Goal: Information Seeking & Learning: Understand process/instructions

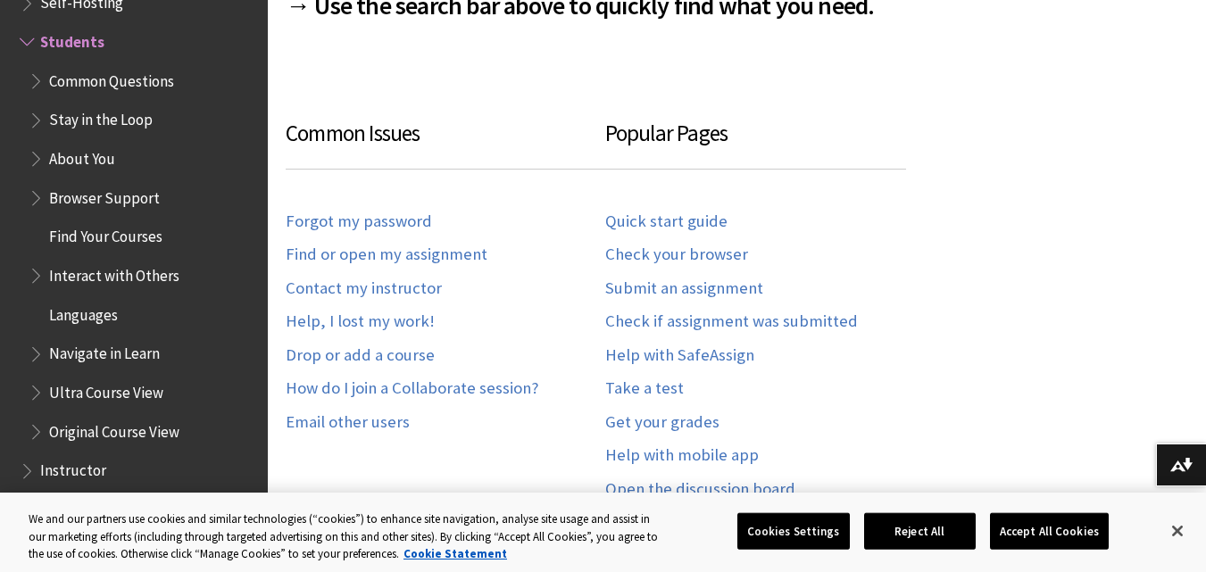
scroll to position [1072, 0]
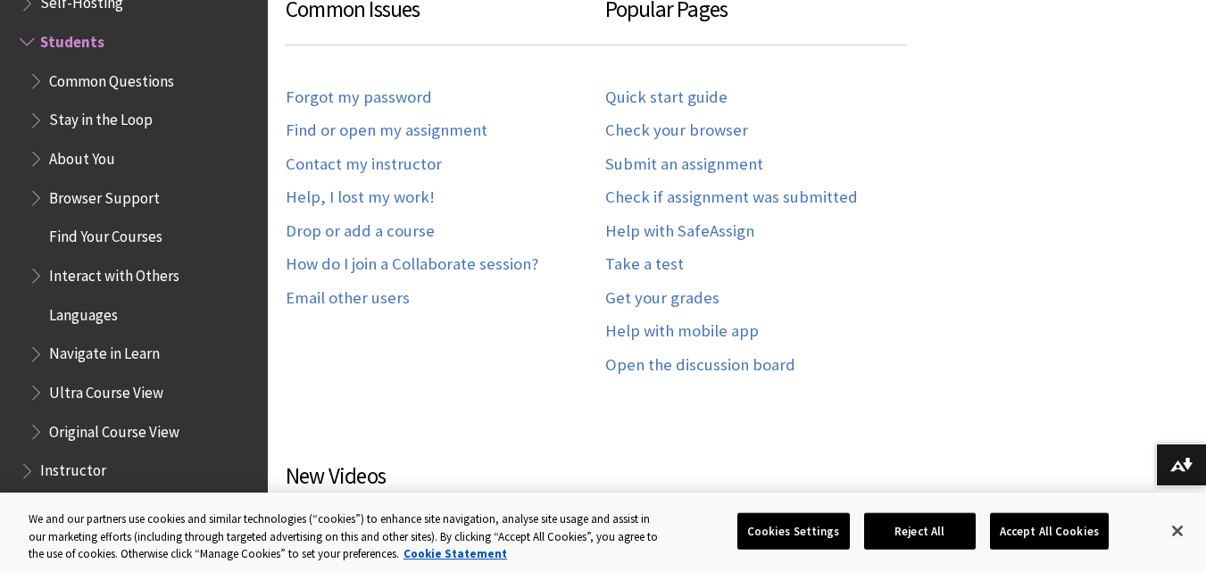
click at [111, 75] on span "Common Questions" at bounding box center [111, 78] width 125 height 24
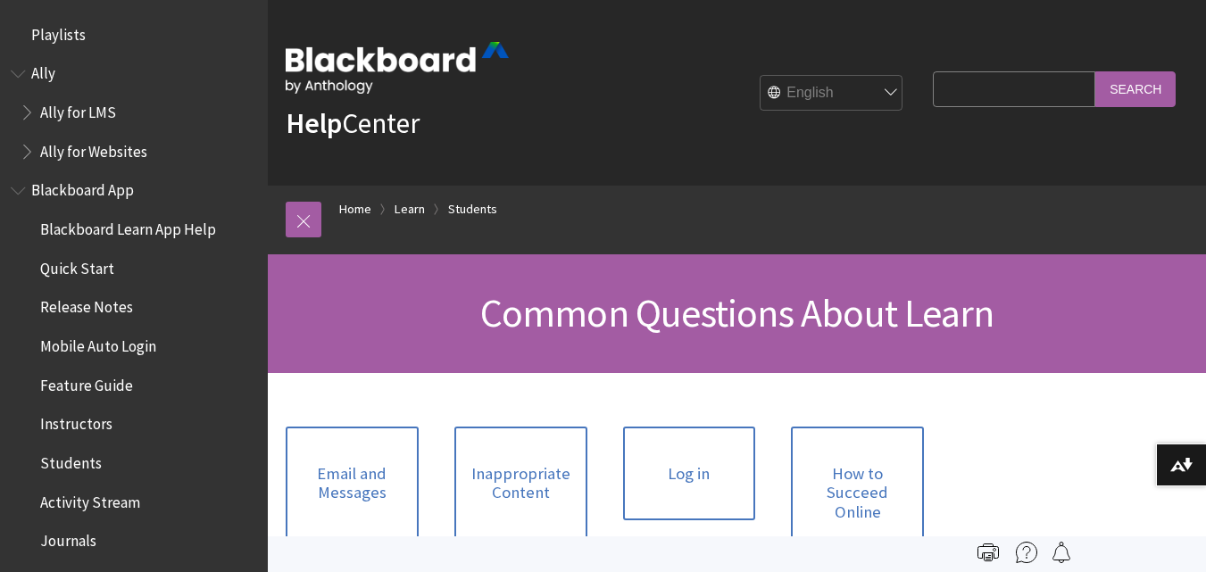
click at [839, 96] on select "English عربية Català Cymraeg Deutsch Español Suomi Français עברית Italiano 日本語 …" at bounding box center [832, 94] width 143 height 36
click at [607, 162] on div "Help Center English عربية Català Cymraeg Deutsch Español Suomi Français עברית I…" at bounding box center [737, 93] width 939 height 186
click at [46, 109] on span "Ally for LMS" at bounding box center [78, 109] width 76 height 24
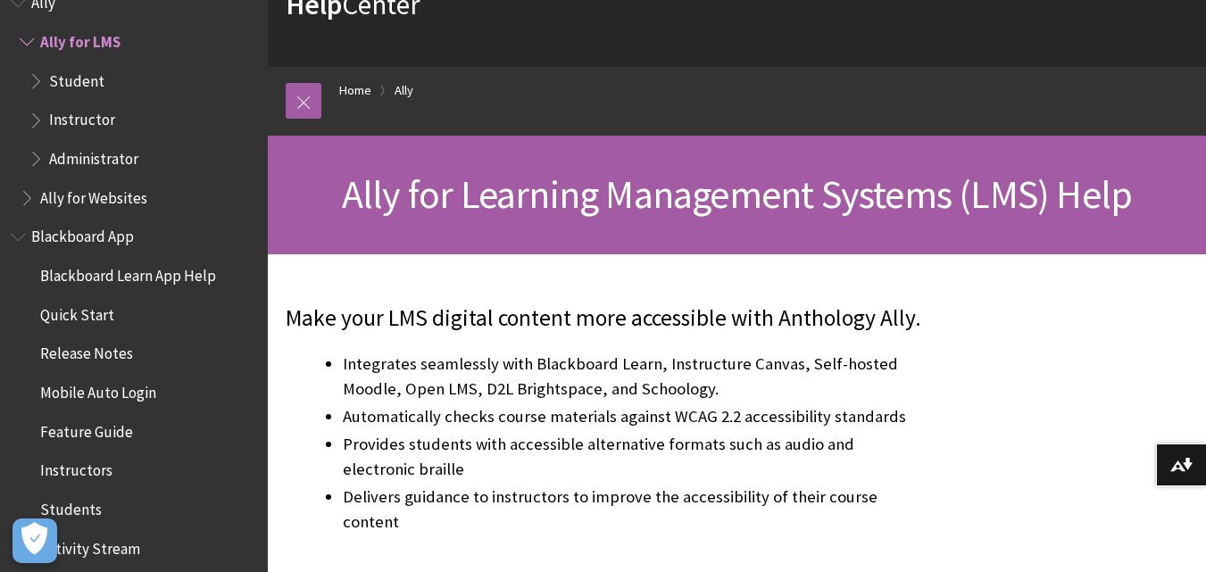
scroll to position [89, 0]
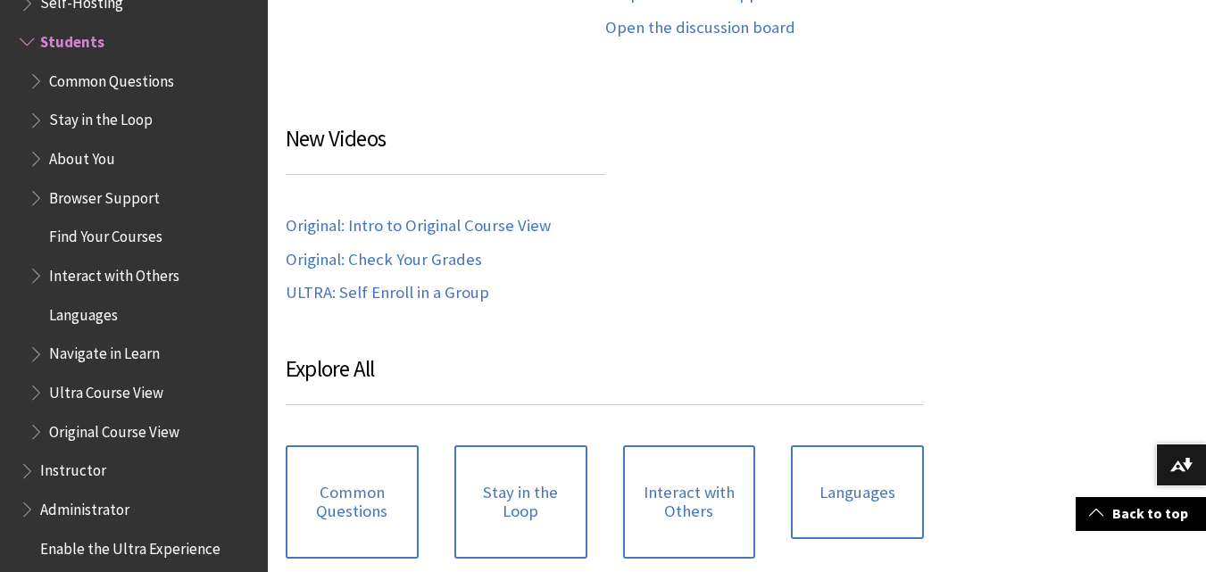
scroll to position [1697, 0]
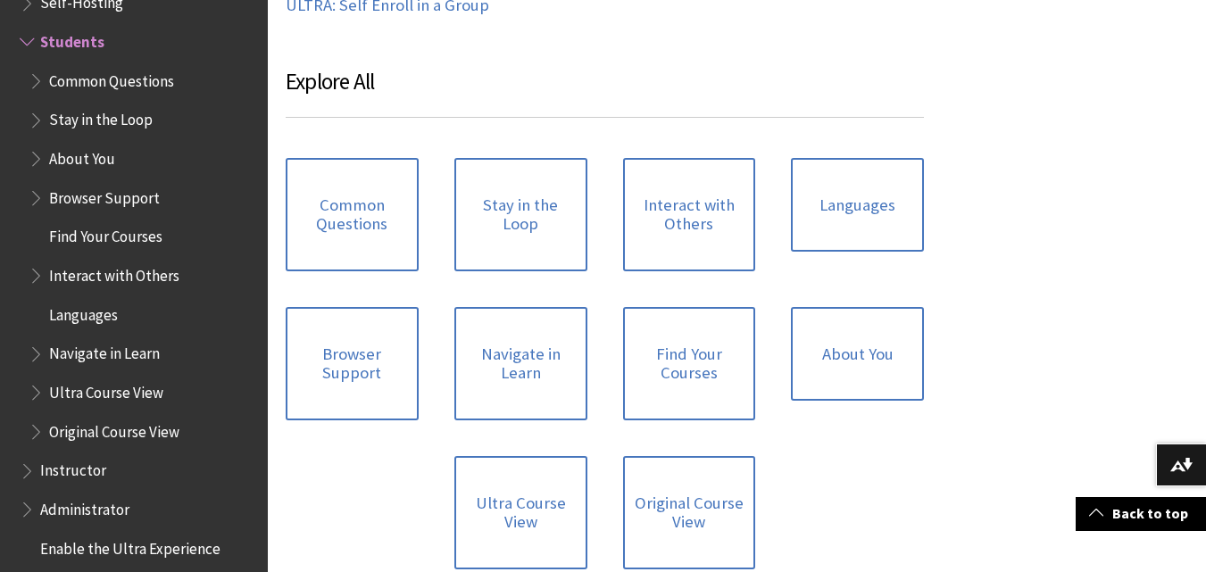
click at [128, 237] on span "Find Your Courses" at bounding box center [105, 234] width 113 height 24
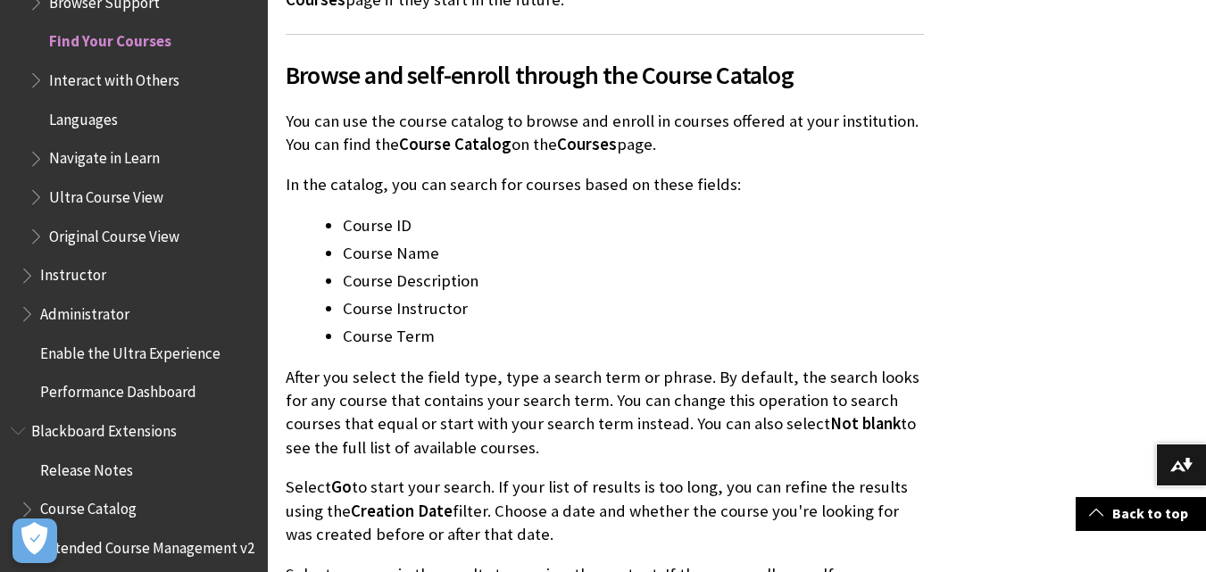
scroll to position [2947, 0]
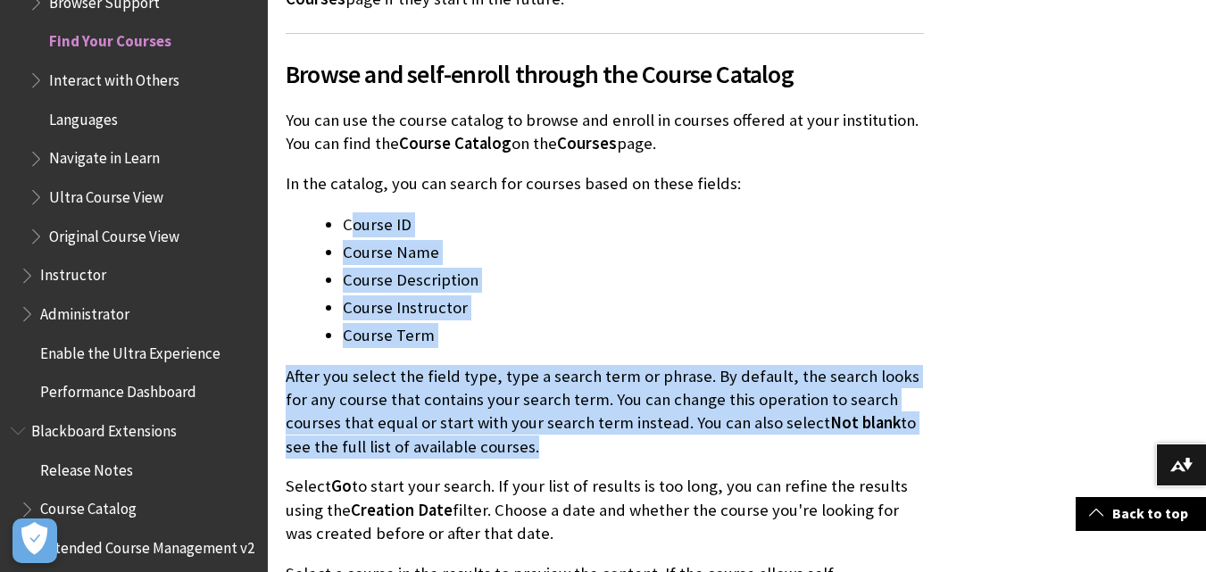
drag, startPoint x: 354, startPoint y: 228, endPoint x: 469, endPoint y: 438, distance: 240.2
click at [481, 348] on li "Course Term" at bounding box center [633, 335] width 581 height 25
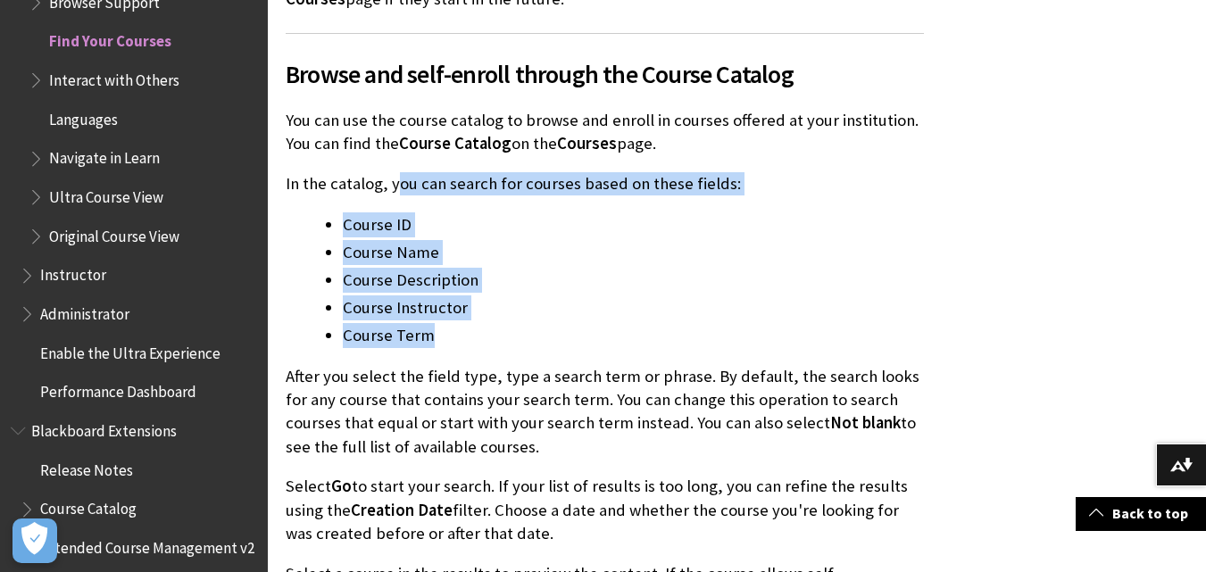
drag, startPoint x: 400, startPoint y: 188, endPoint x: 610, endPoint y: 334, distance: 255.4
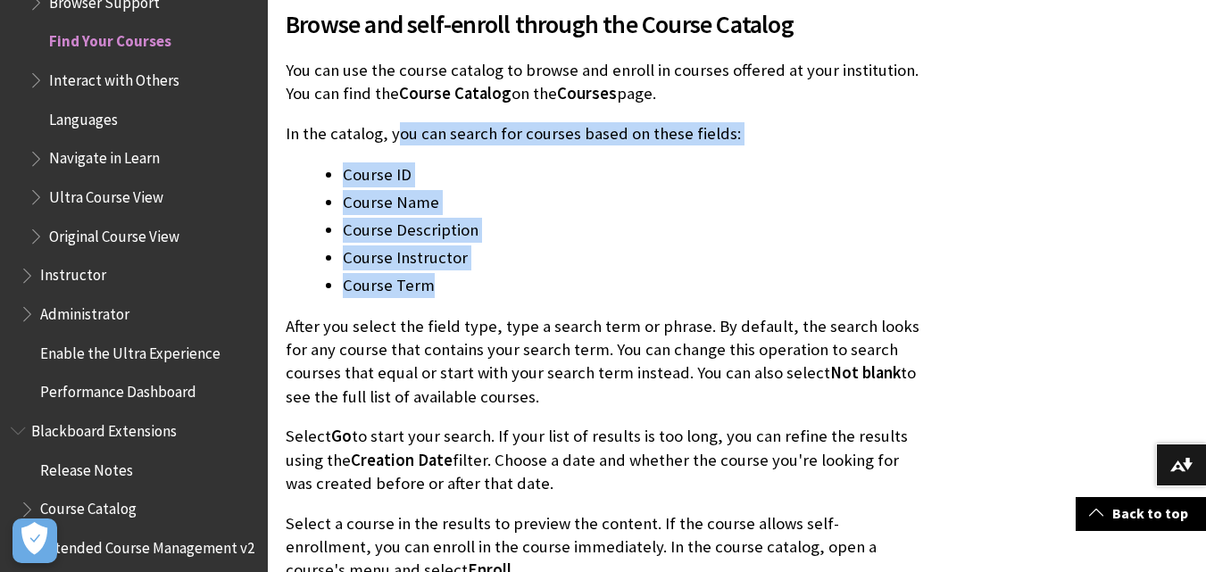
scroll to position [3125, 0]
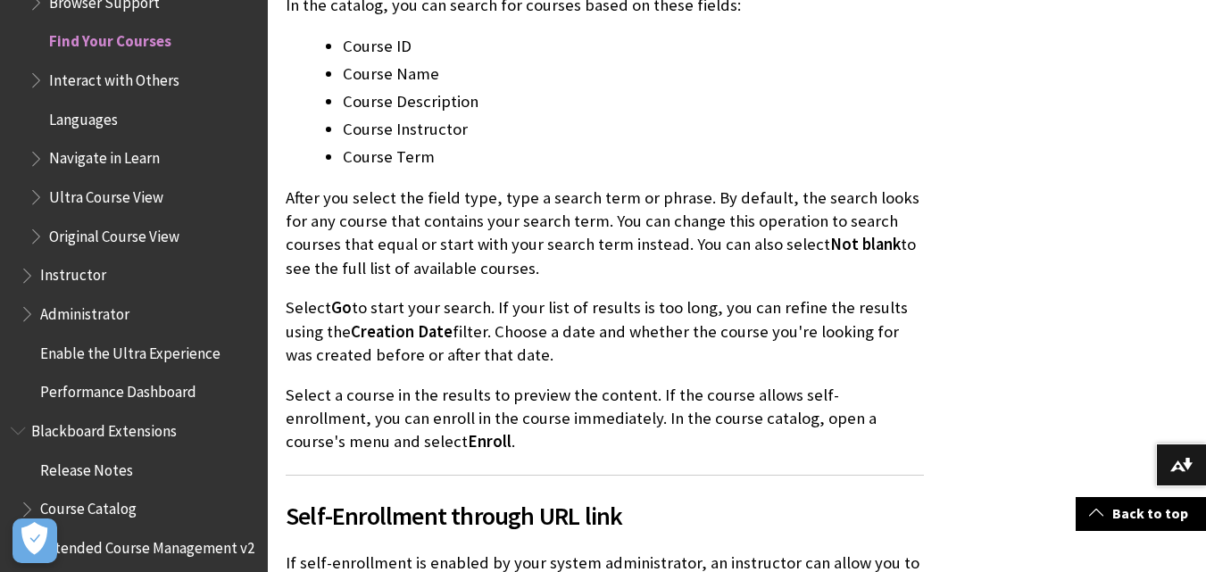
click at [520, 238] on p "After you select the field type, type a search term or phrase. By default, the …" at bounding box center [605, 234] width 638 height 94
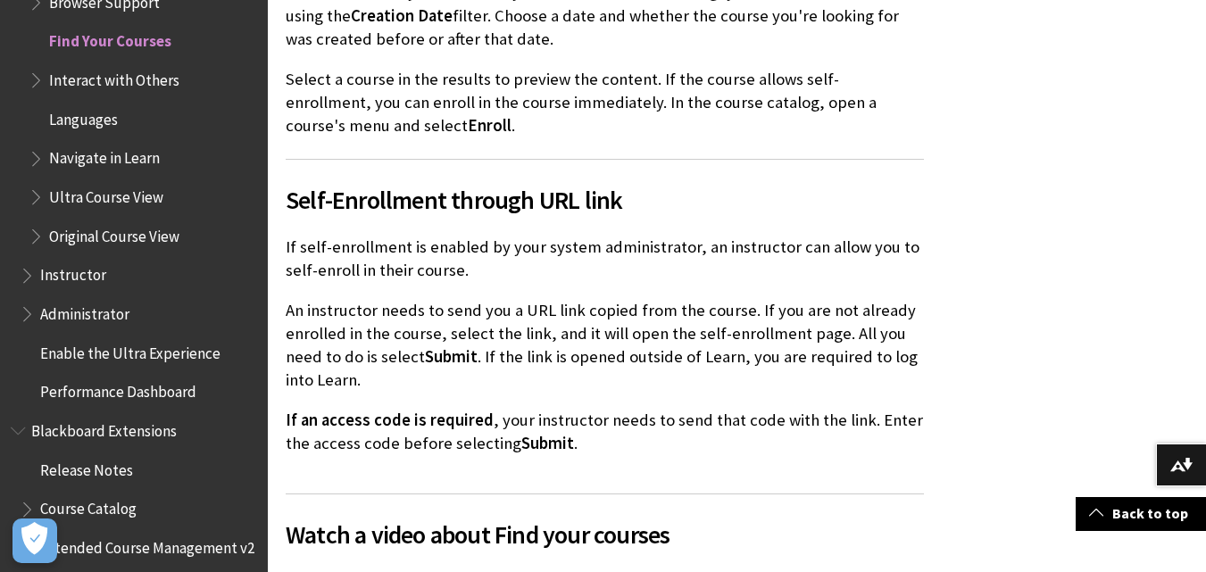
scroll to position [3483, 0]
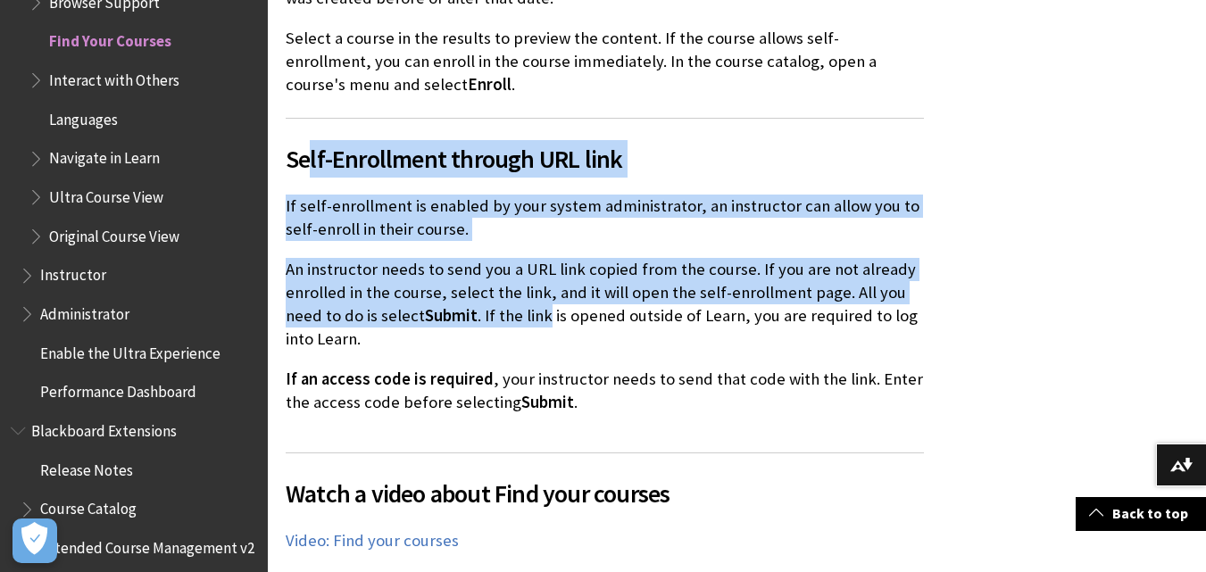
drag, startPoint x: 309, startPoint y: 159, endPoint x: 490, endPoint y: 283, distance: 219.7
click at [422, 212] on p "If self-enrollment is enabled by your system administrator, an instructor can a…" at bounding box center [605, 218] width 638 height 46
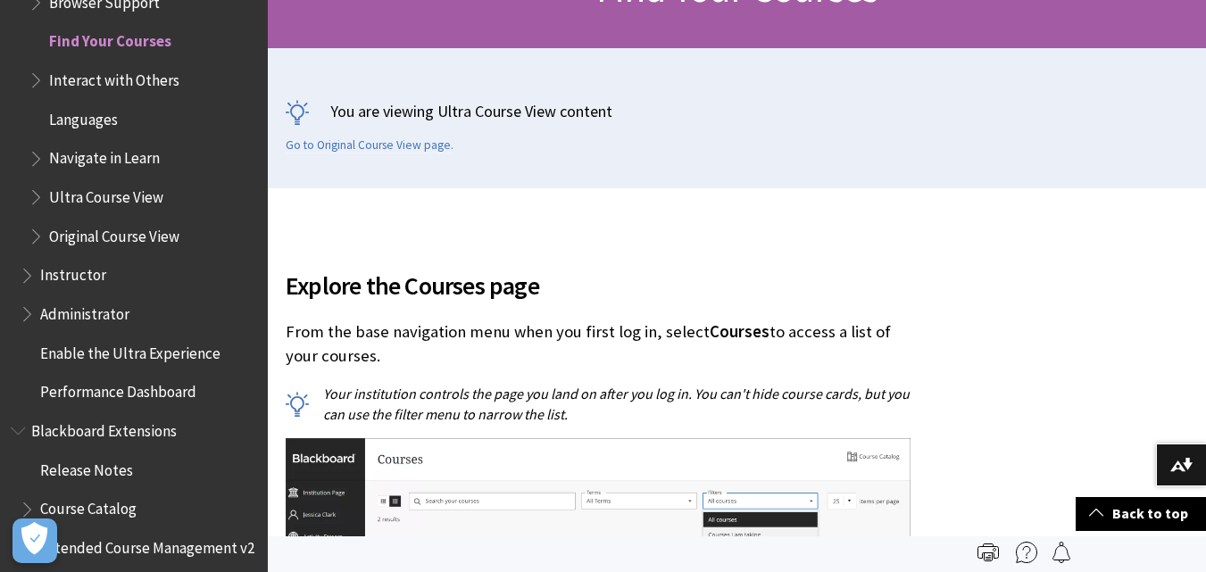
scroll to position [89, 0]
